Goal: Information Seeking & Learning: Compare options

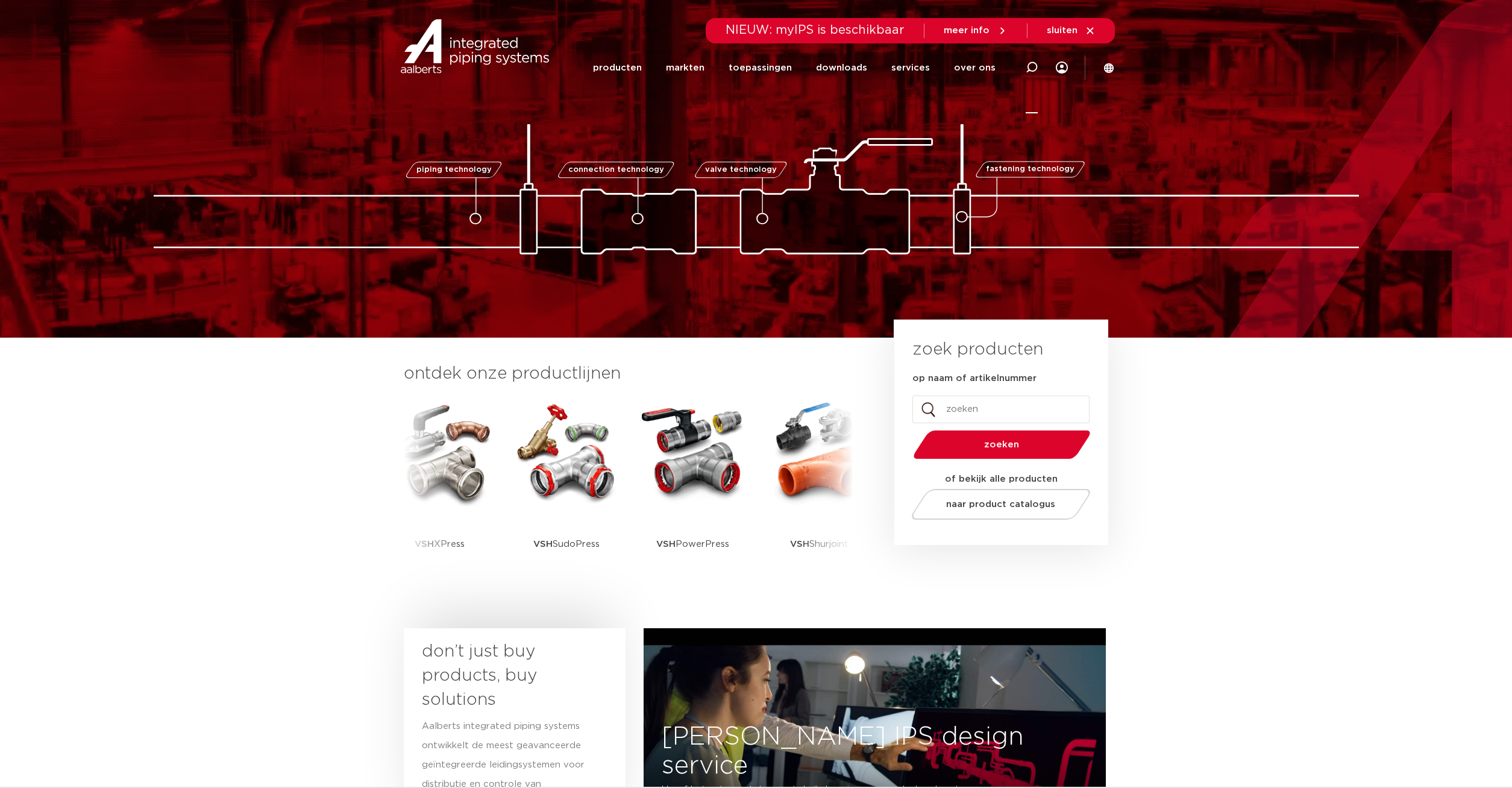
click at [1034, 72] on icon at bounding box center [1031, 67] width 12 height 12
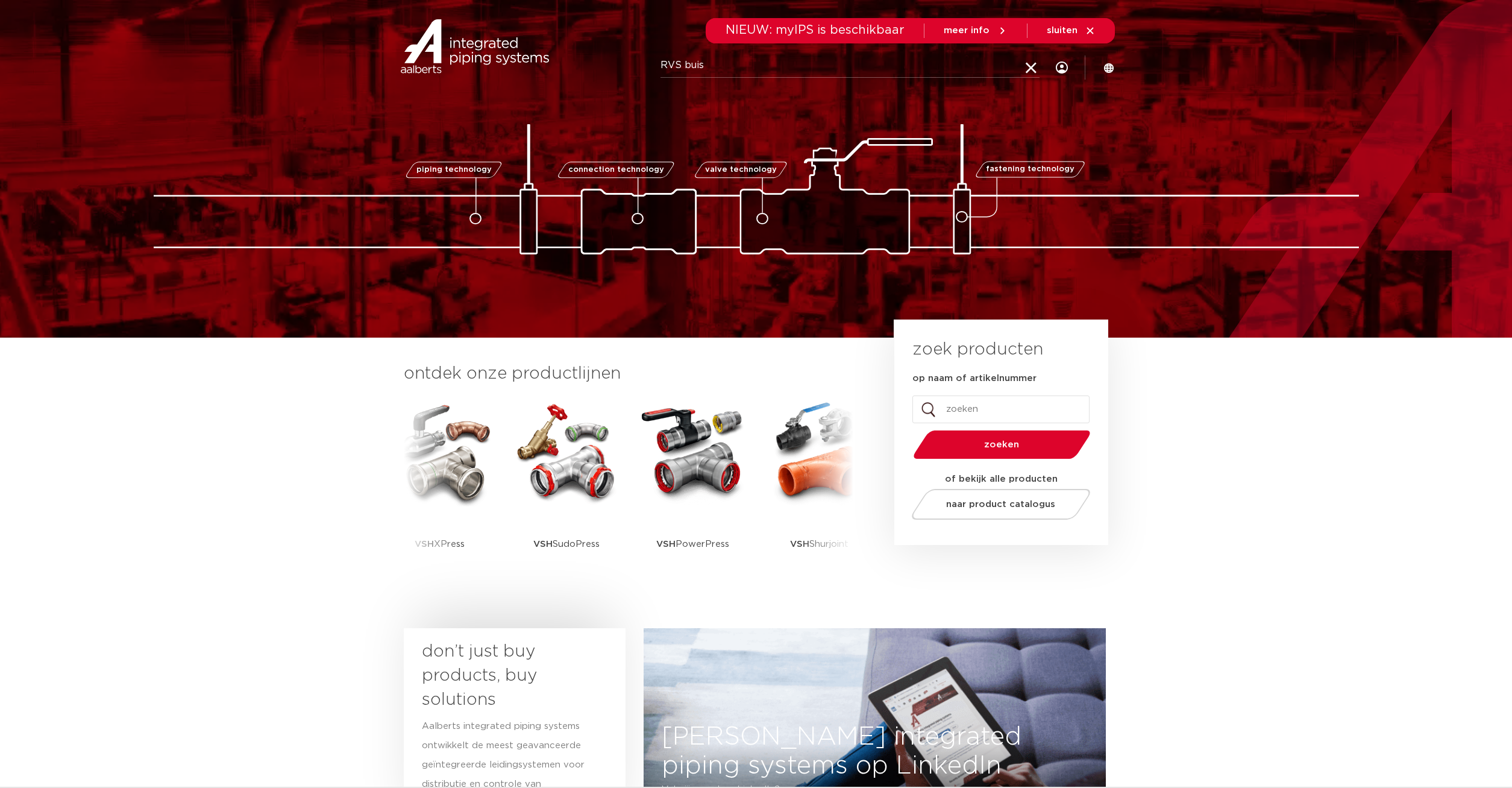
type input "RVS buis"
click button "Zoeken" at bounding box center [0, 0] width 0 height 0
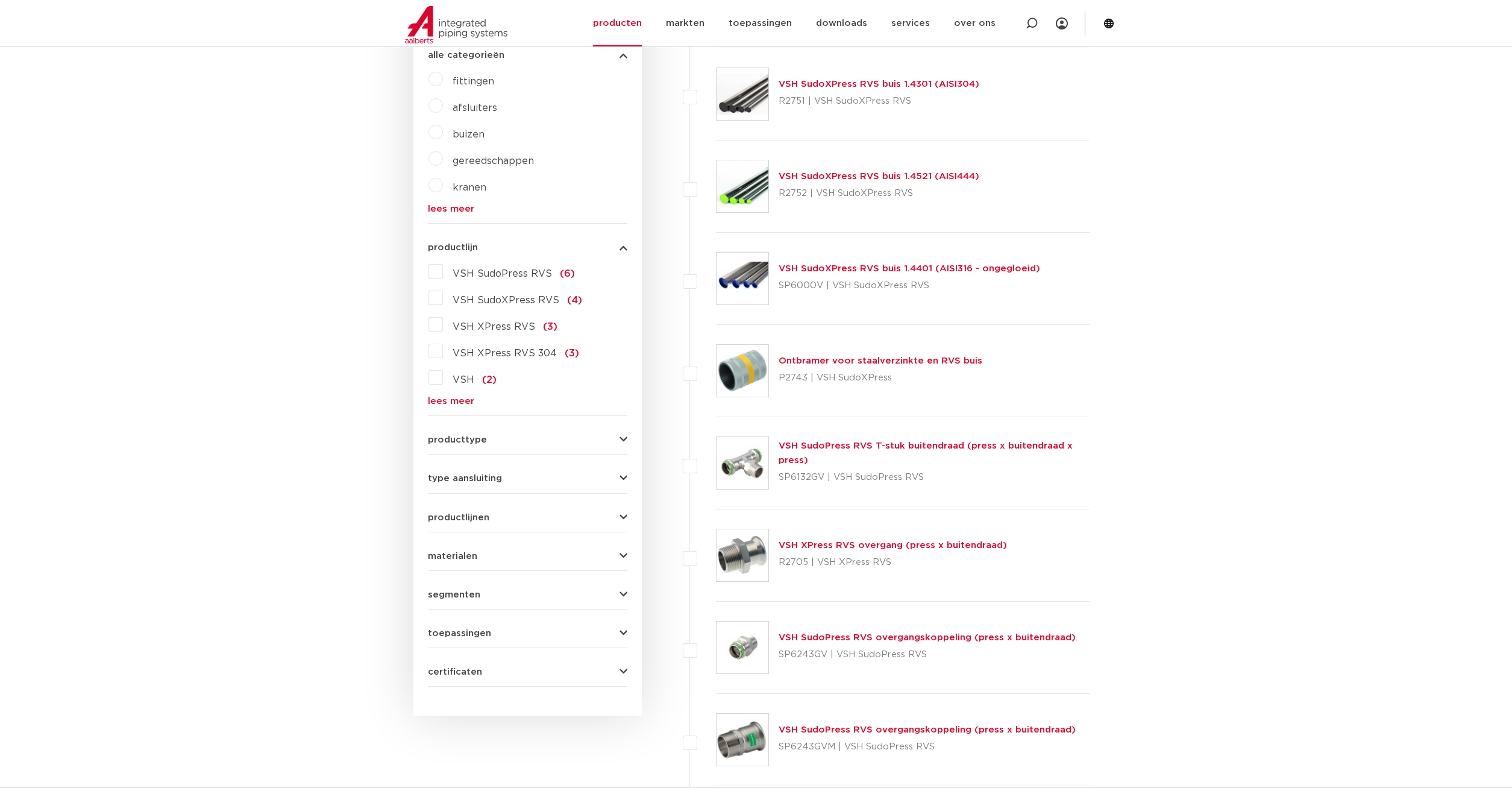
scroll to position [492, 0]
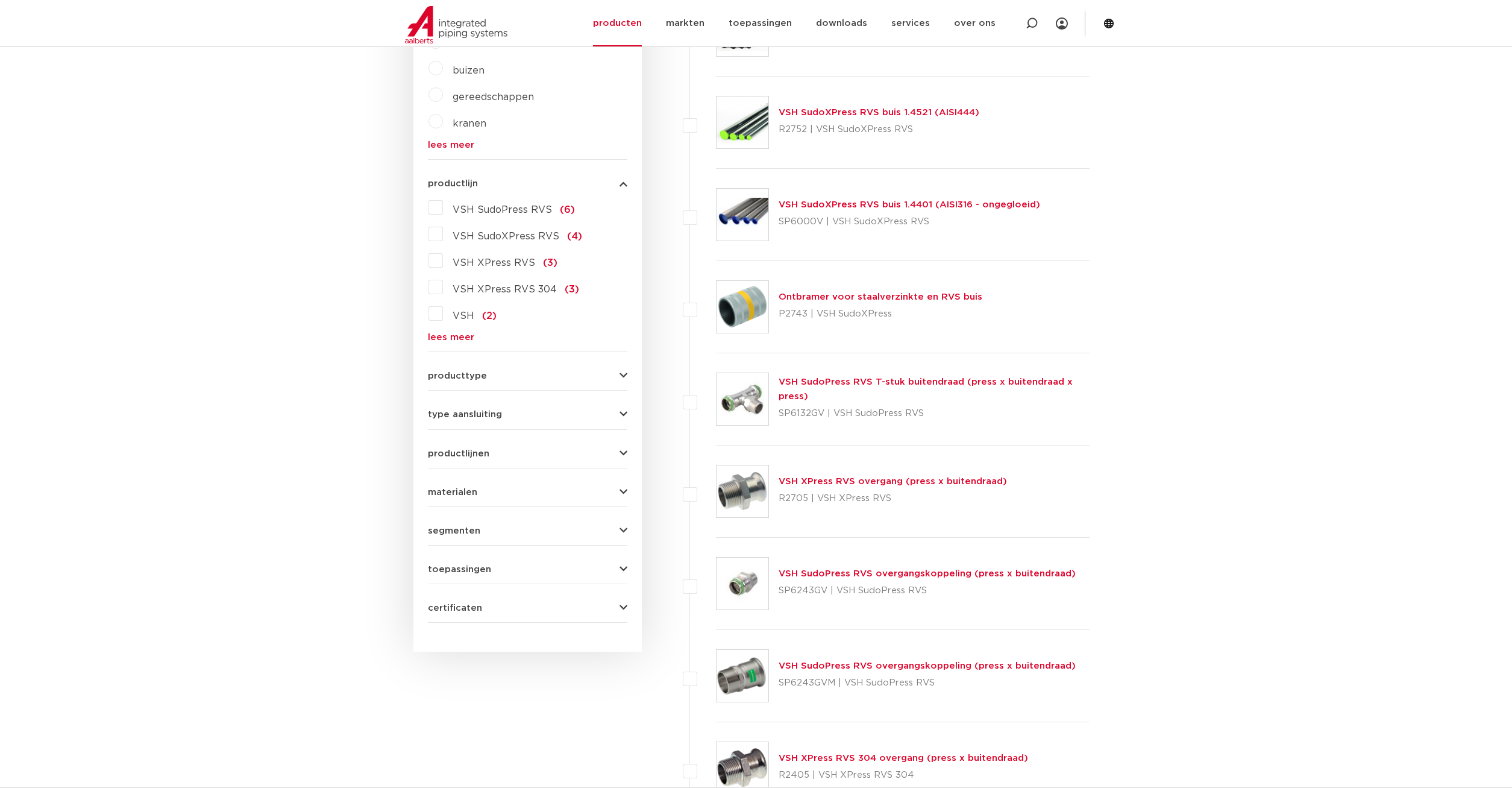
click at [476, 603] on span "certificaten" at bounding box center [454, 608] width 54 height 9
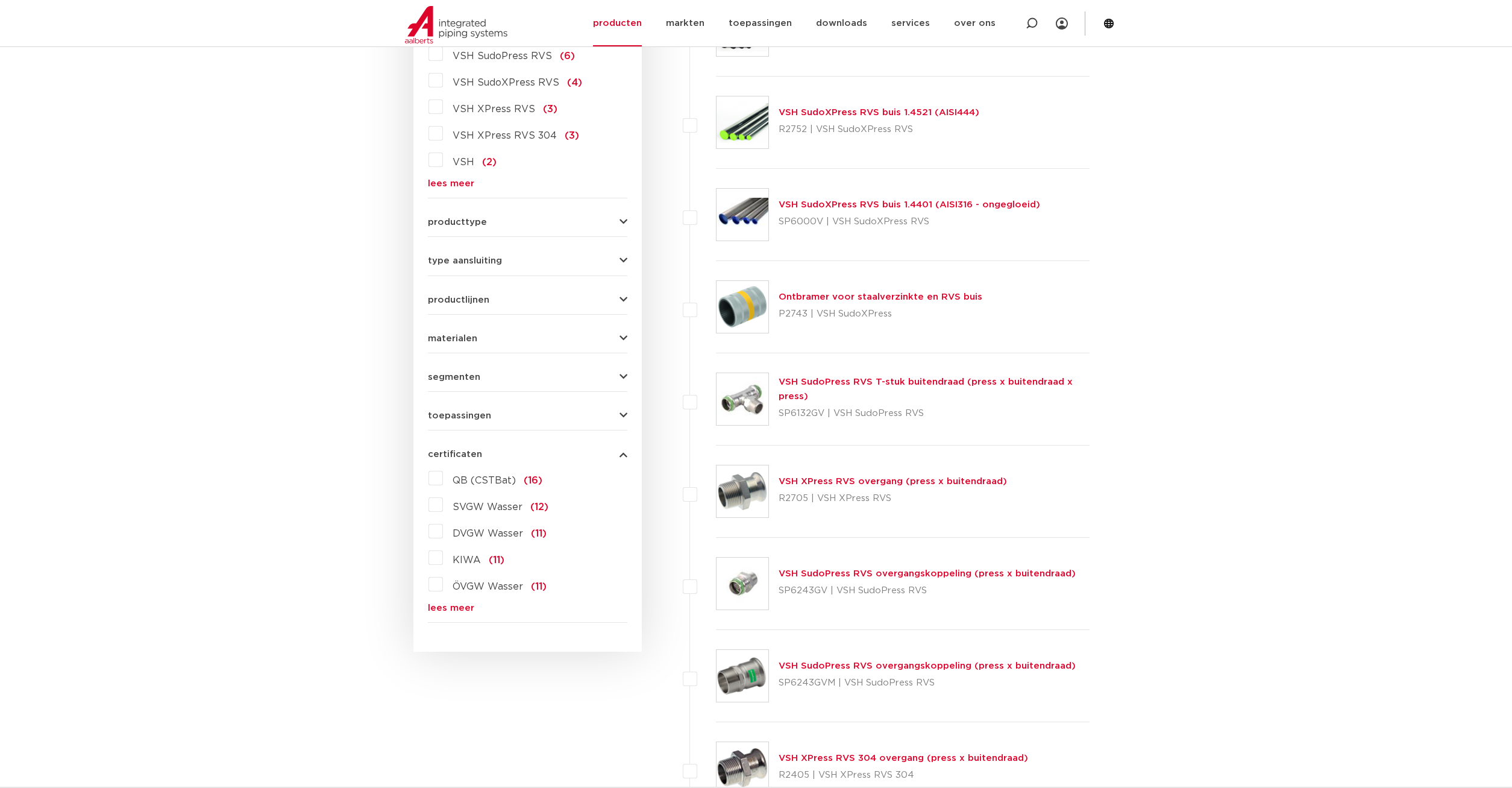
click at [443, 559] on label "KIWA (11)" at bounding box center [473, 557] width 62 height 19
click at [0, 0] on input "KIWA (11)" at bounding box center [0, 0] width 0 height 0
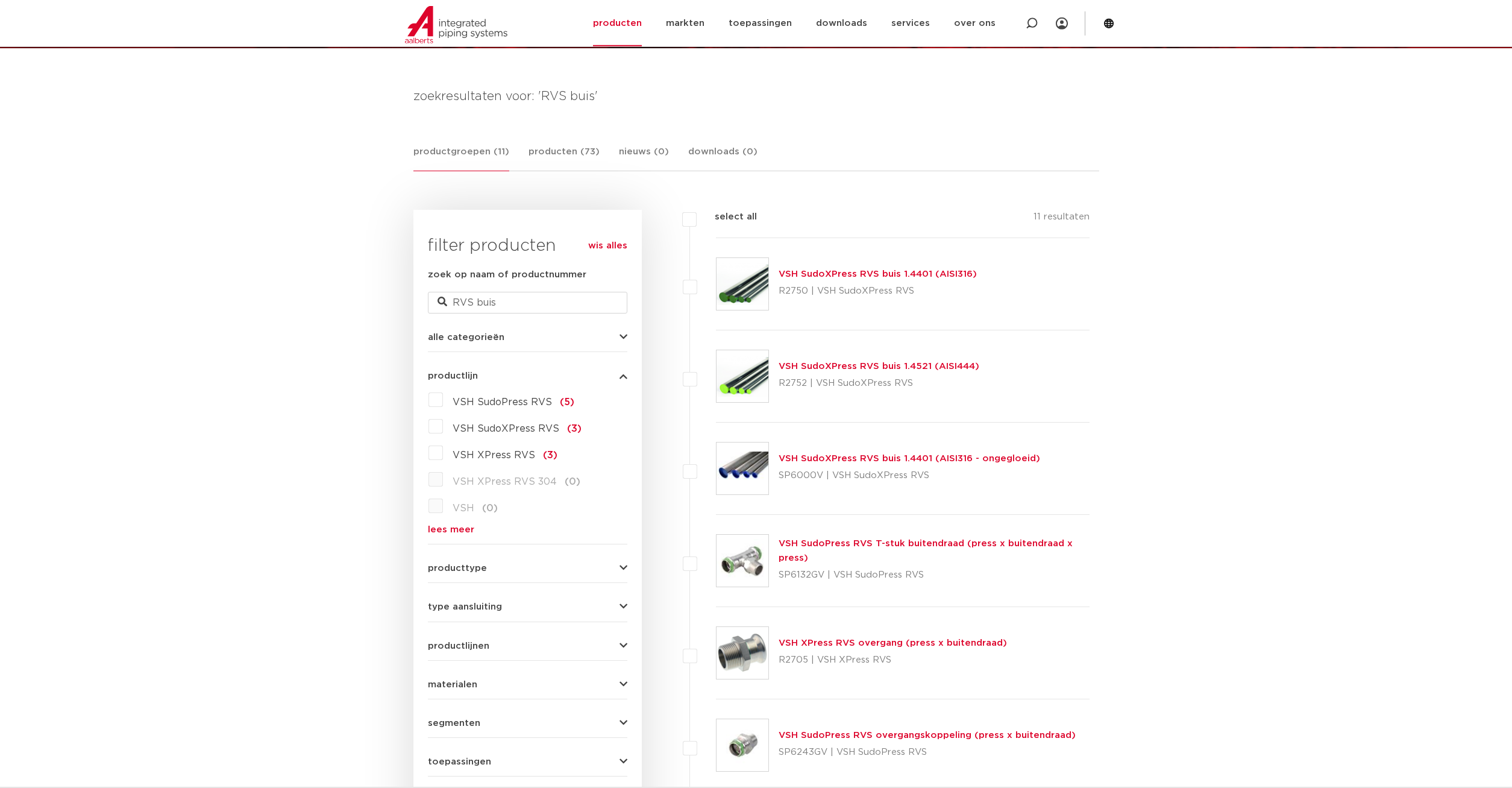
scroll to position [123, 0]
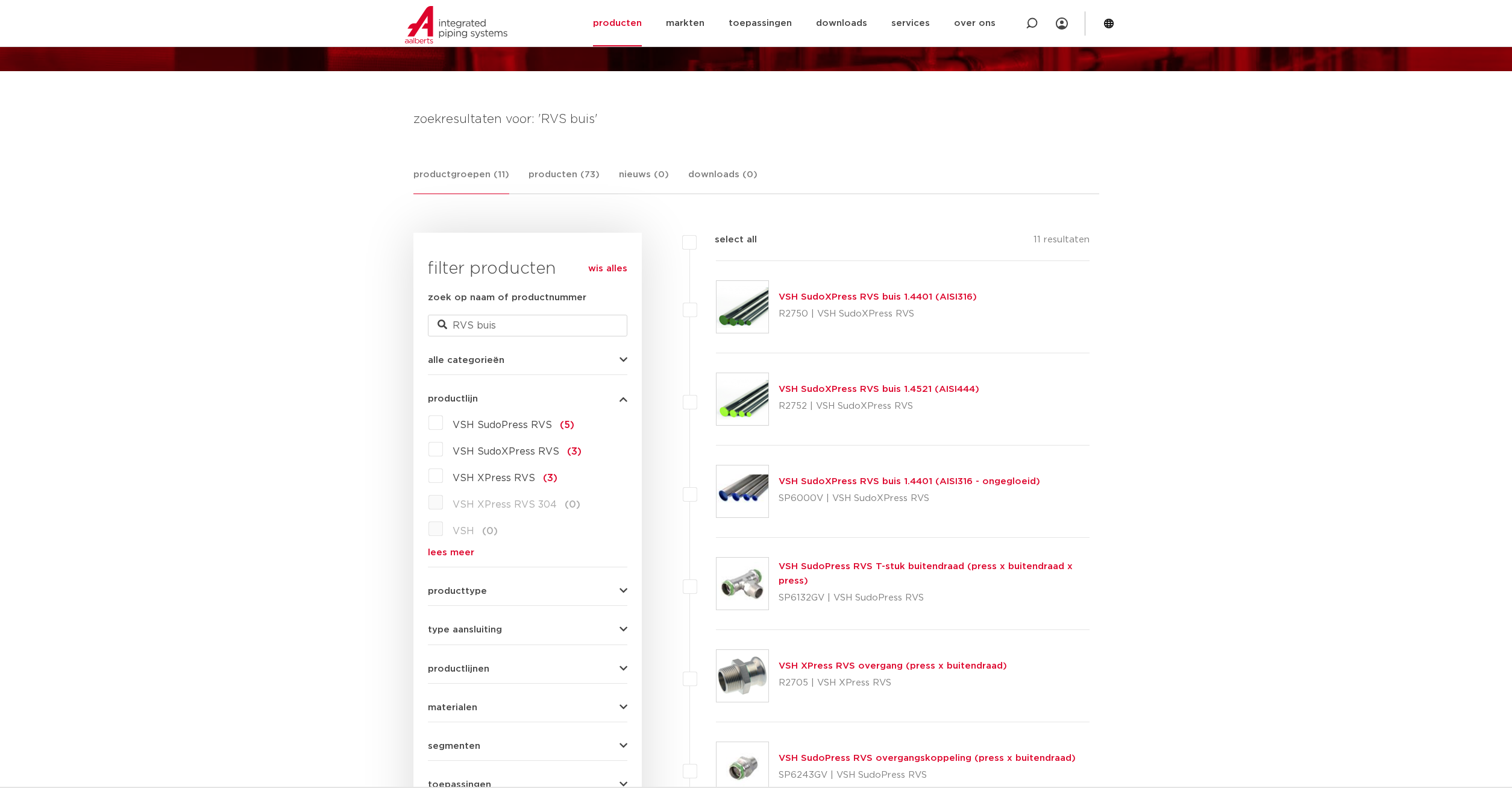
click at [957, 299] on link "VSH SudoXPress RVS buis 1.4401 (AISI316)" at bounding box center [877, 297] width 198 height 9
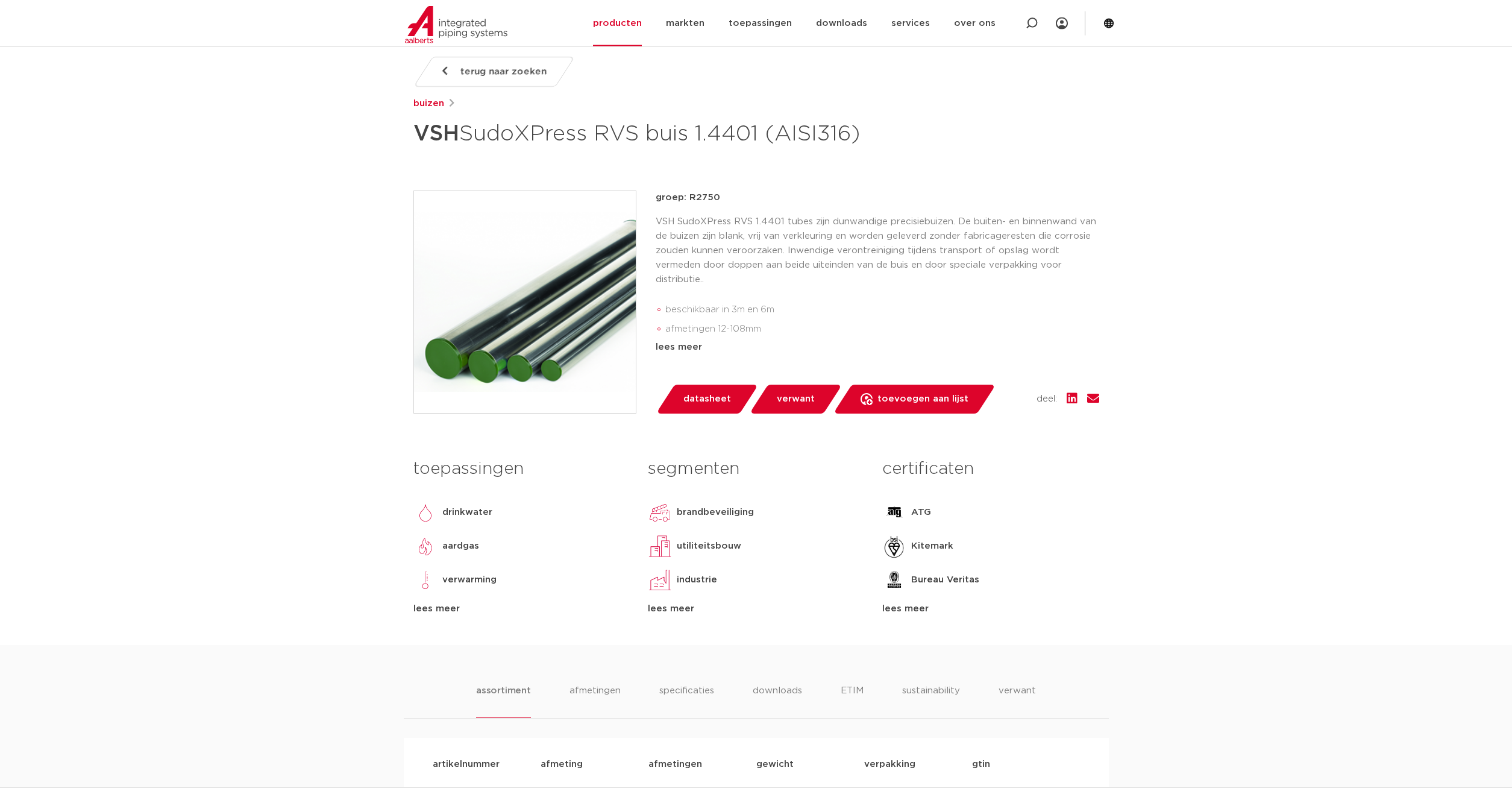
scroll to position [185, 0]
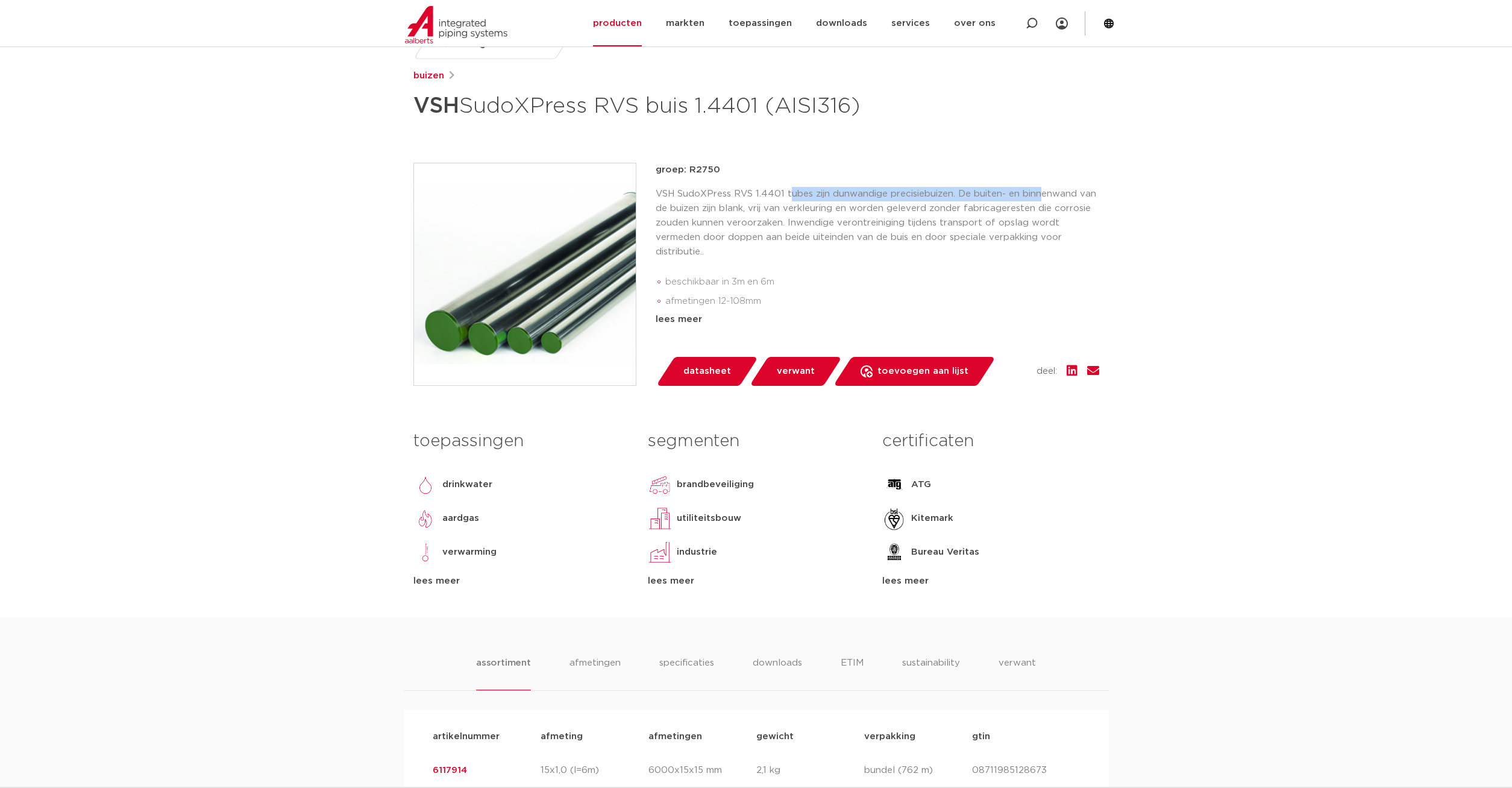
drag, startPoint x: 791, startPoint y: 220, endPoint x: 1003, endPoint y: 229, distance: 212.2
click at [1040, 227] on p "VSH SudoXPress RVS 1.4401 tubes zijn dunwandige precisiebuizen. De buiten- en b…" at bounding box center [877, 223] width 443 height 72
drag, startPoint x: 681, startPoint y: 236, endPoint x: 993, endPoint y: 238, distance: 312.0
click at [993, 238] on p "VSH SudoXPress RVS 1.4401 tubes zijn dunwandige precisiebuizen. De buiten- en b…" at bounding box center [877, 223] width 443 height 72
drag, startPoint x: 870, startPoint y: 253, endPoint x: 1005, endPoint y: 254, distance: 135.0
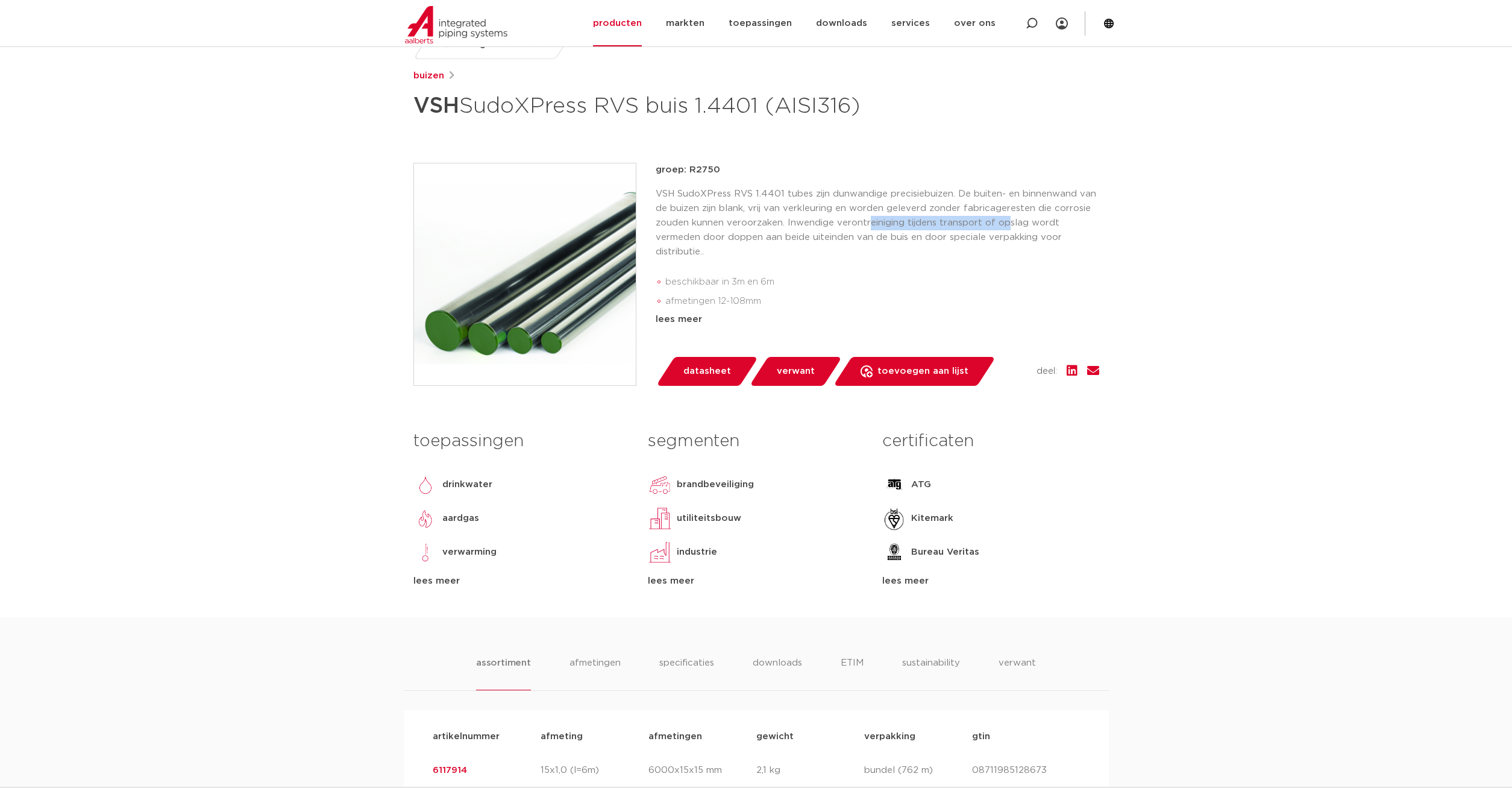
click at [1005, 254] on p "VSH SudoXPress RVS 1.4401 tubes zijn dunwandige precisiebuizen. De buiten- en b…" at bounding box center [877, 223] width 443 height 72
drag, startPoint x: 707, startPoint y: 262, endPoint x: 806, endPoint y: 262, distance: 99.0
click at [806, 259] on p "VSH SudoXPress RVS 1.4401 tubes zijn dunwandige precisiebuizen. De buiten- en b…" at bounding box center [877, 223] width 443 height 72
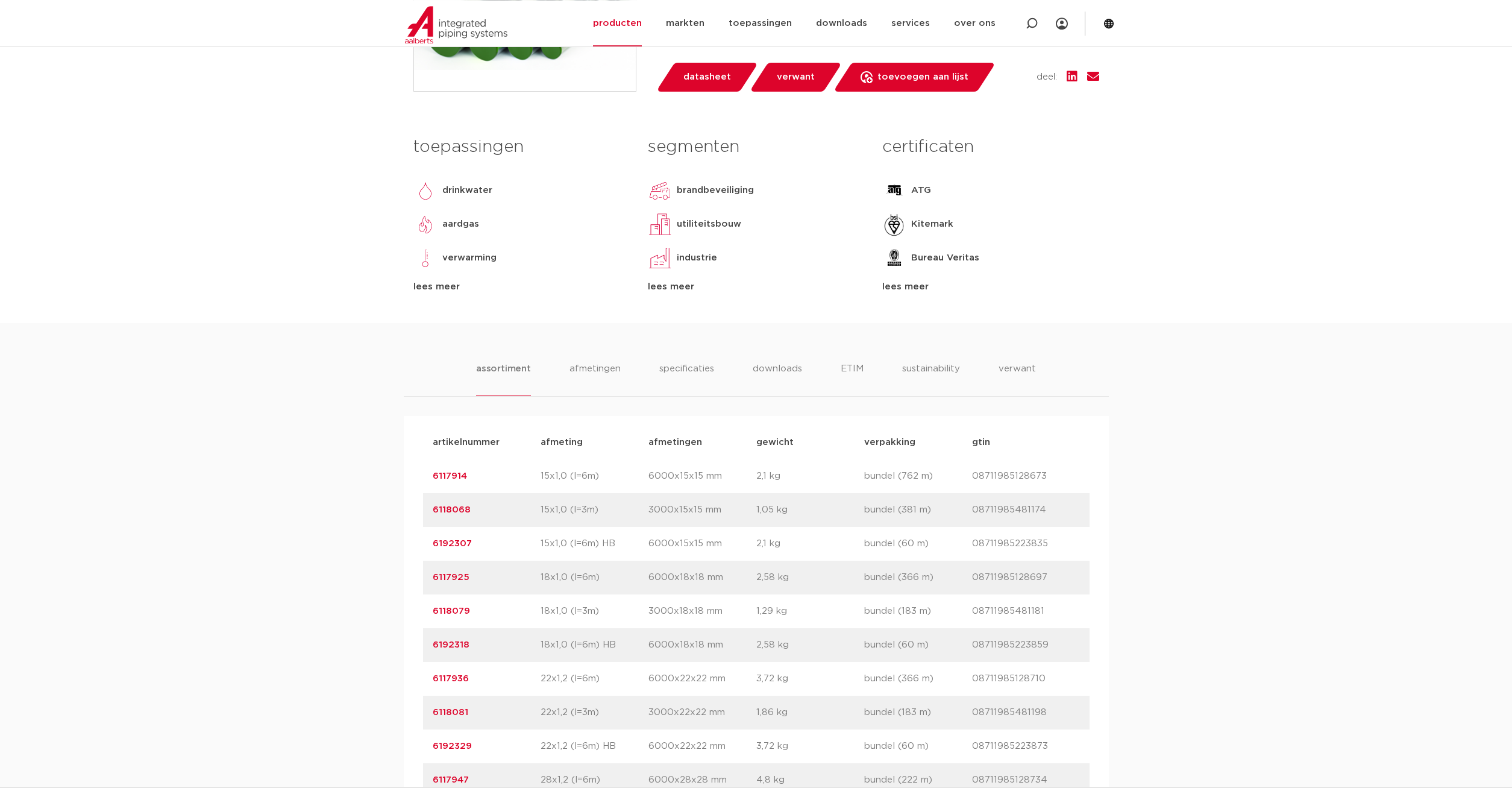
scroll to position [369, 0]
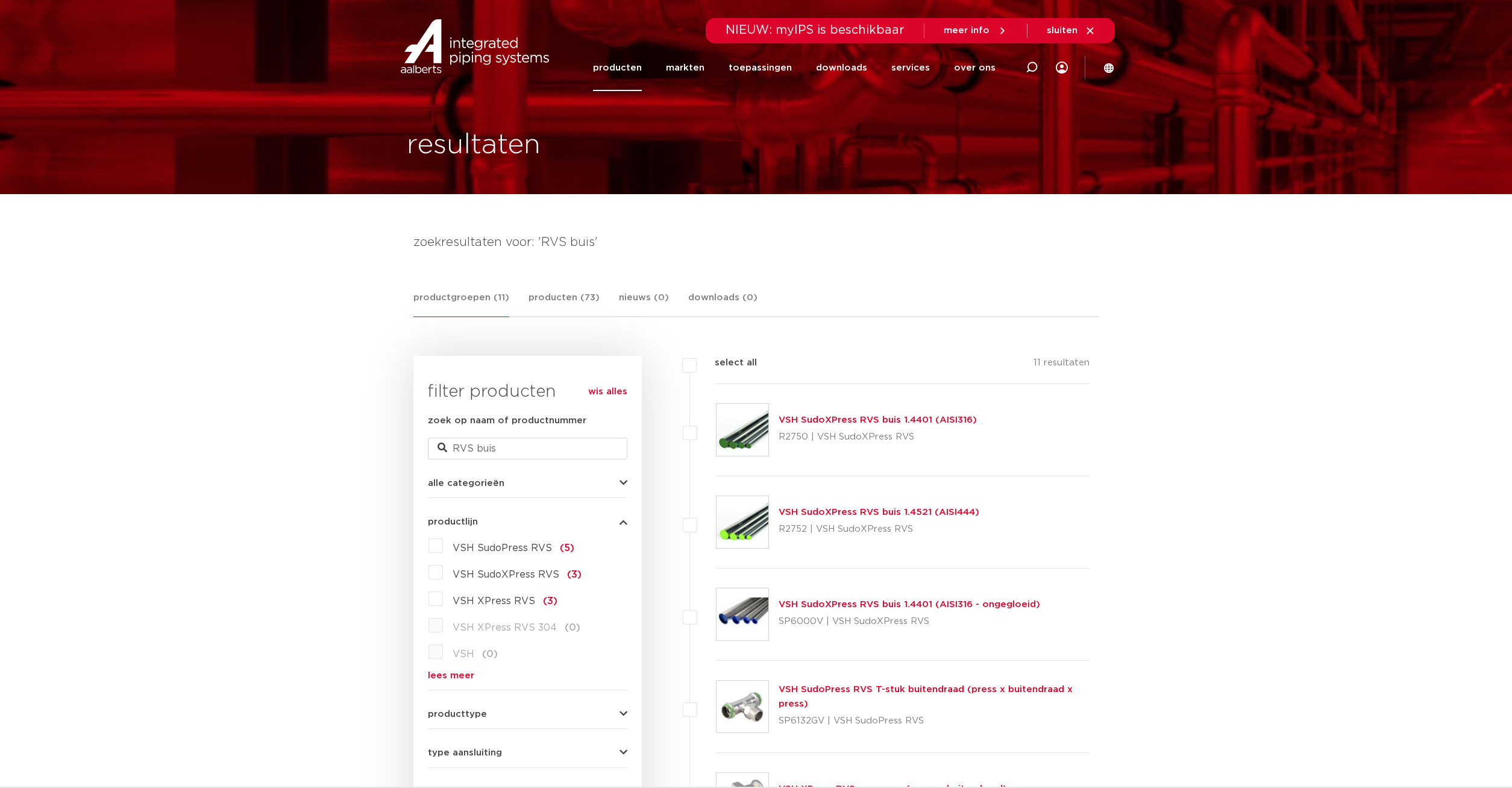
scroll to position [123, 0]
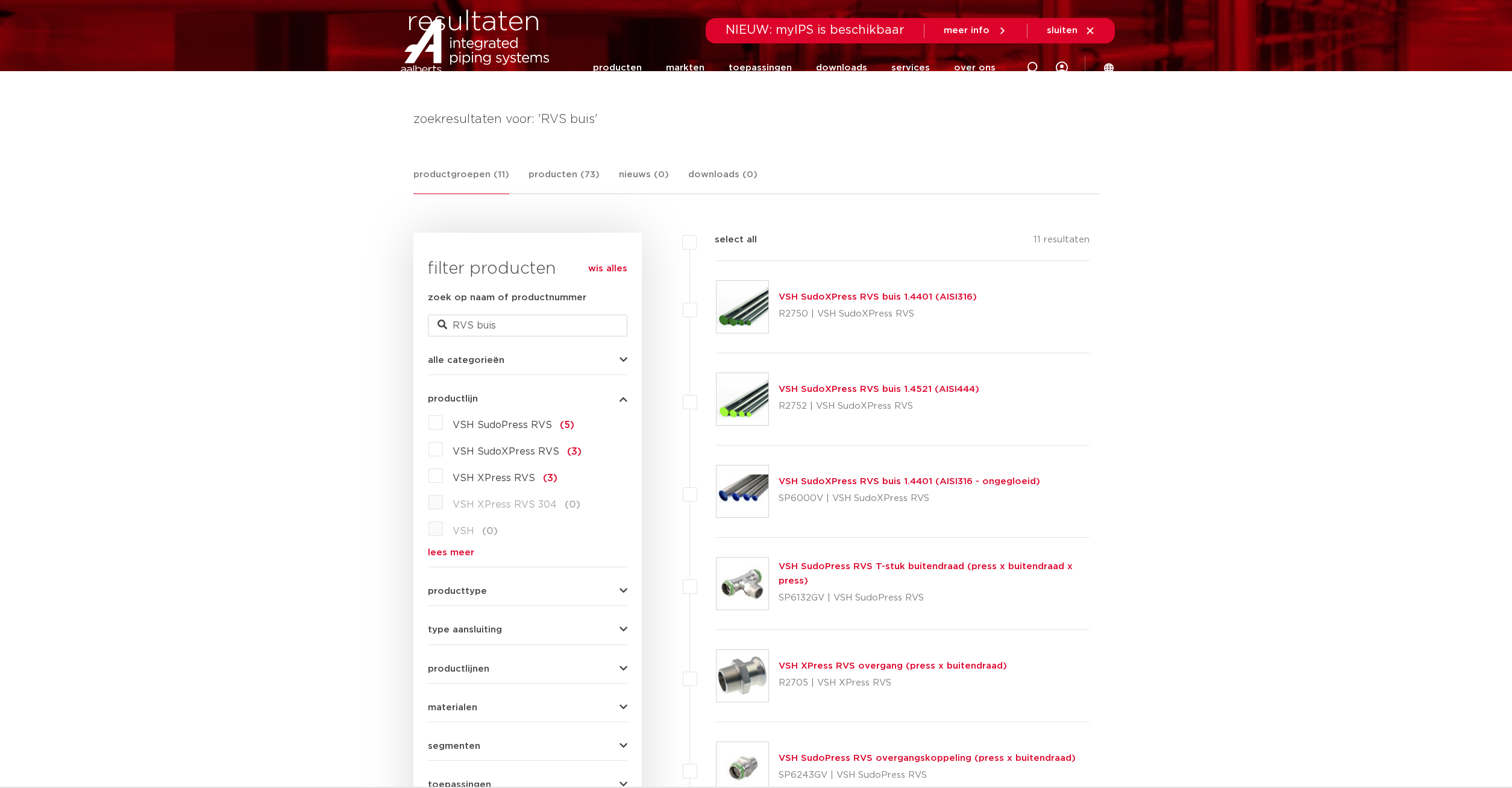
click at [884, 378] on div "VSH SudoXPress RVS buis 1.4521 (AISI444) R2752 | VSH SudoXPress RVS" at bounding box center [903, 399] width 374 height 92
click at [878, 390] on link "VSH SudoXPress RVS buis 1.4521 (AISI444)" at bounding box center [878, 389] width 201 height 9
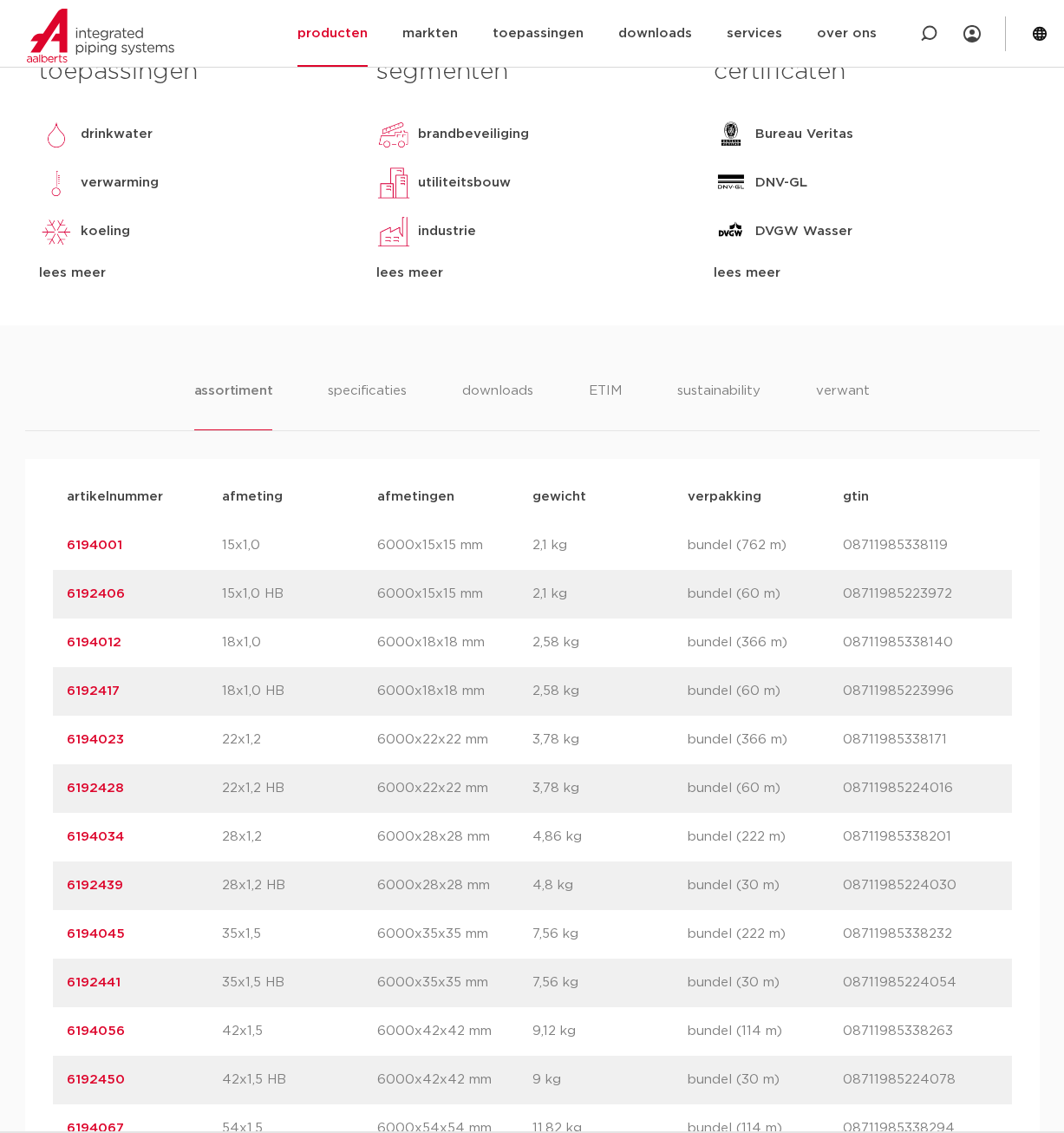
scroll to position [797, 0]
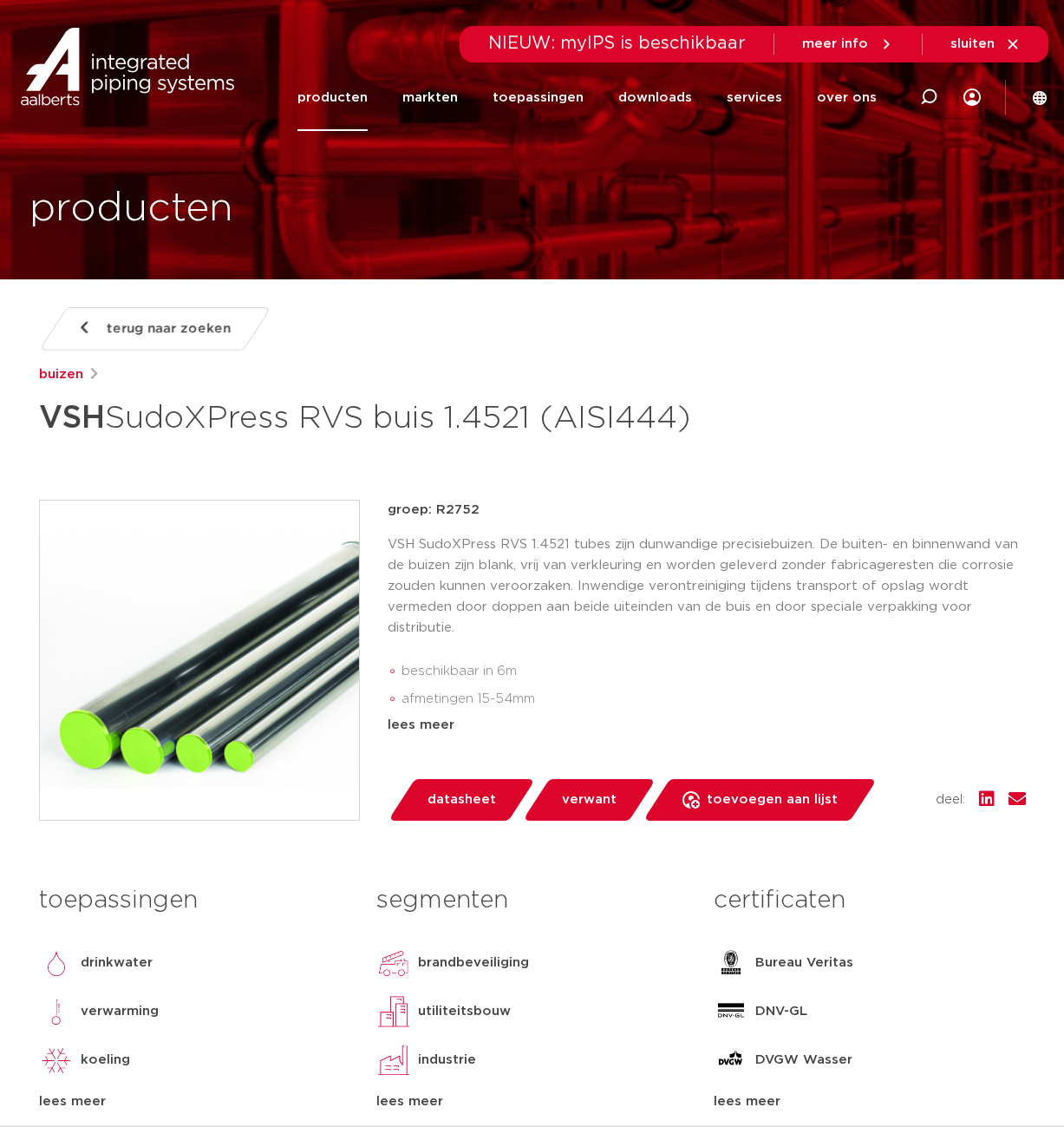
click at [194, 326] on span "terug naar zoeken" at bounding box center [168, 329] width 124 height 28
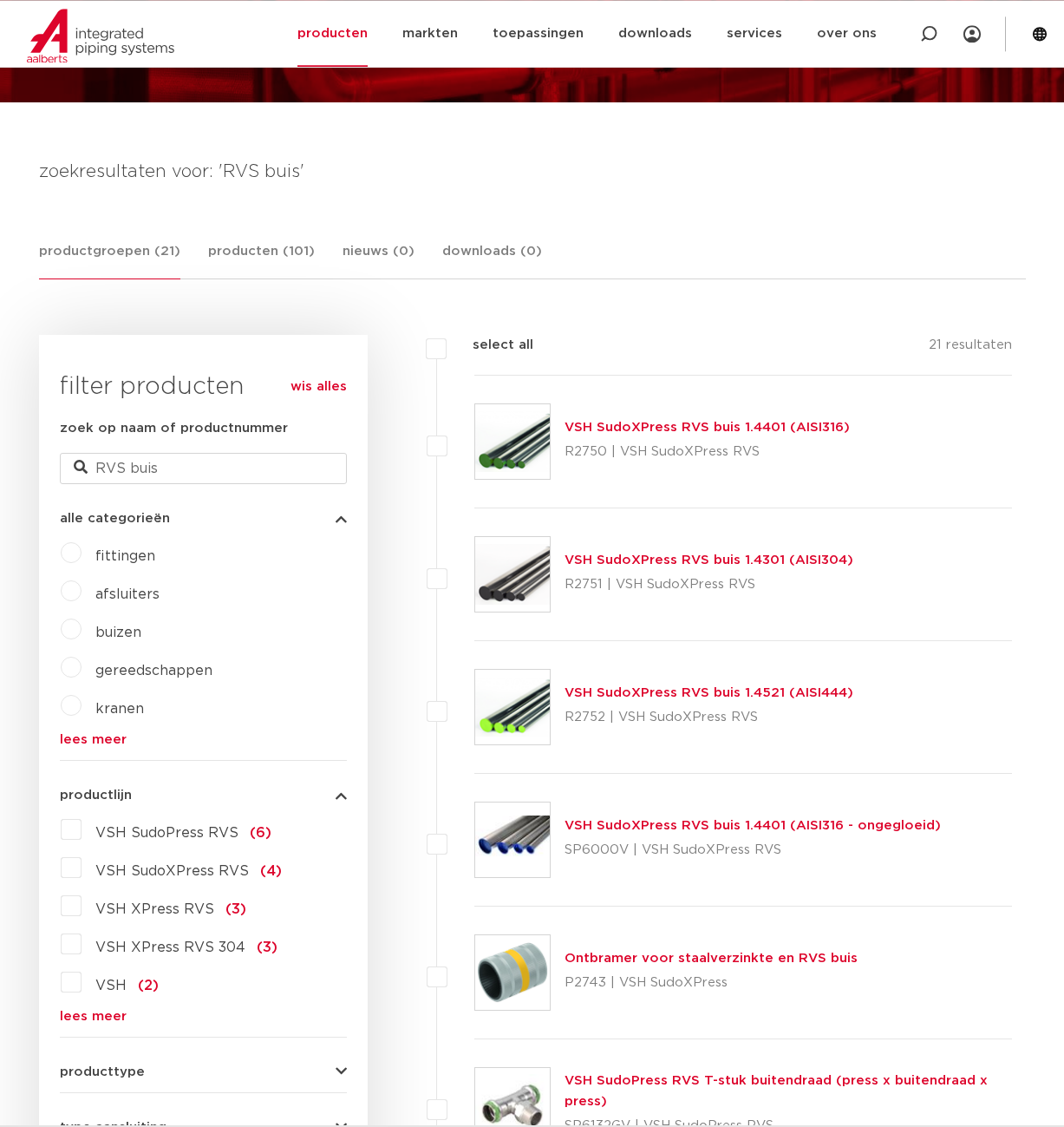
scroll to position [177, 0]
click at [656, 427] on link "VSH SudoXPress RVS buis 1.4401 (AISI316)" at bounding box center [707, 427] width 285 height 13
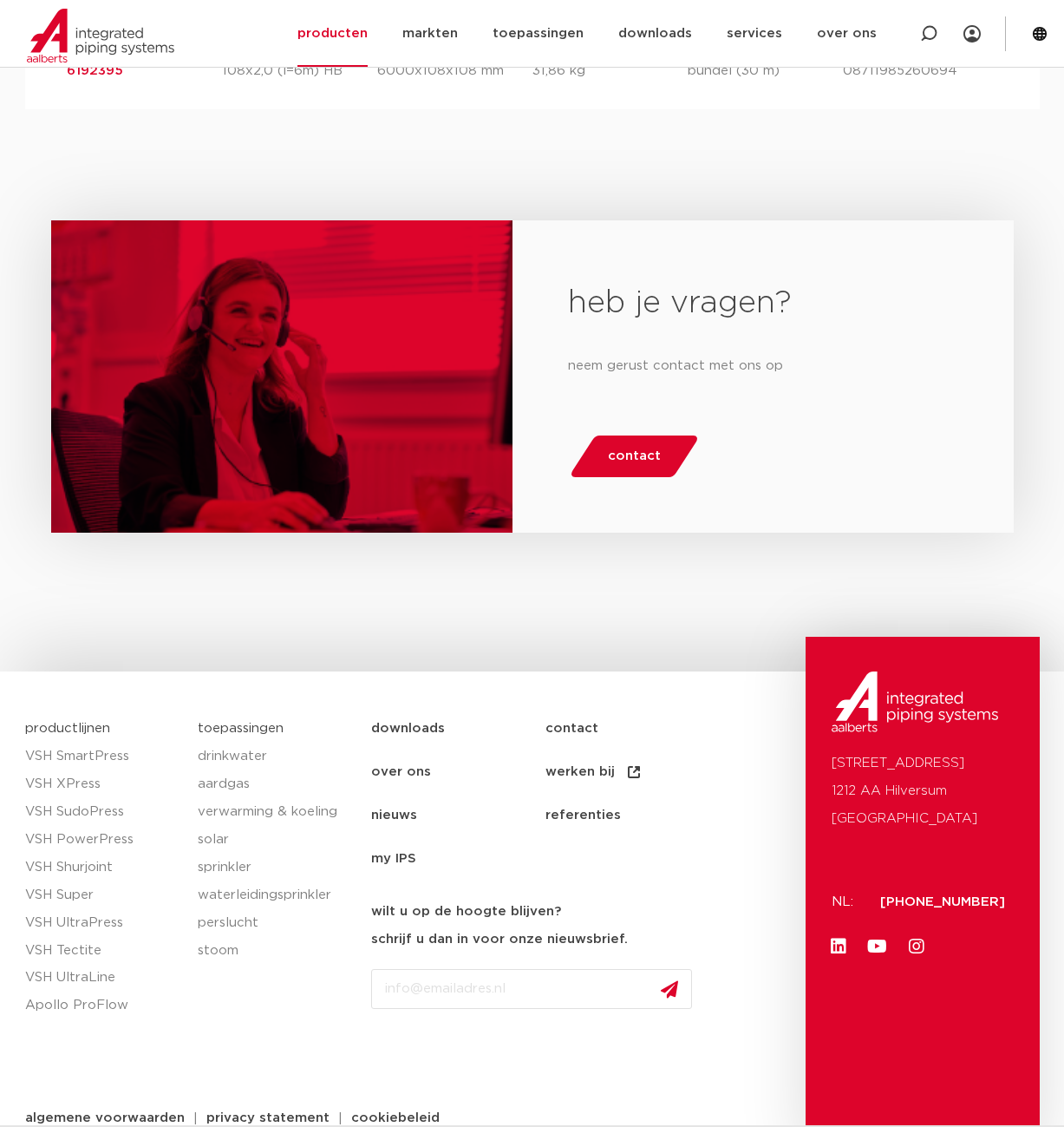
scroll to position [2636, 0]
